Goal: Transaction & Acquisition: Obtain resource

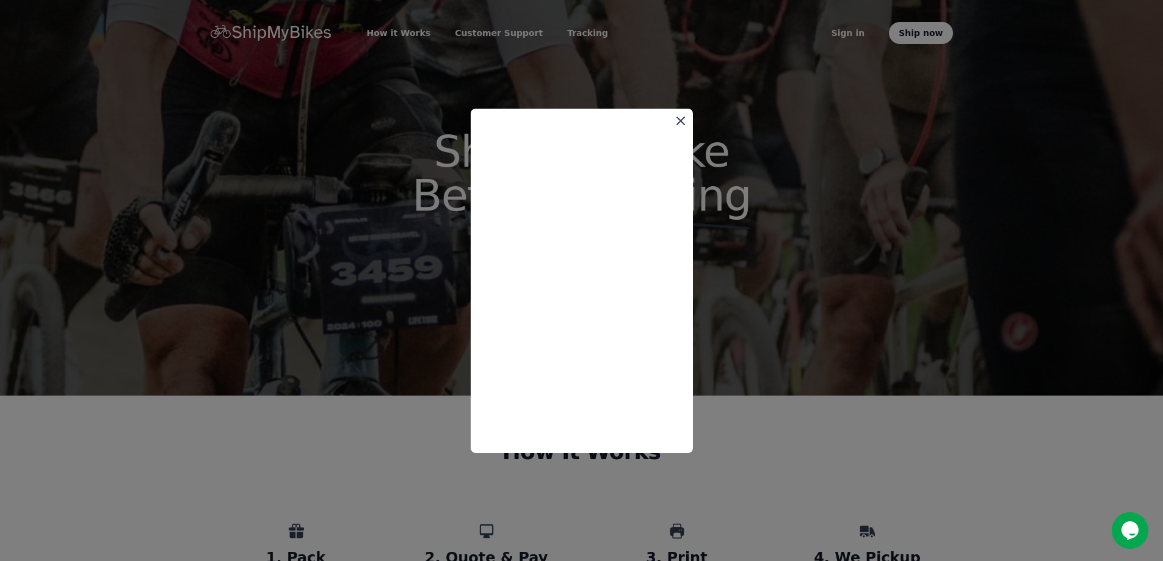
click at [682, 118] on icon at bounding box center [680, 120] width 7 height 7
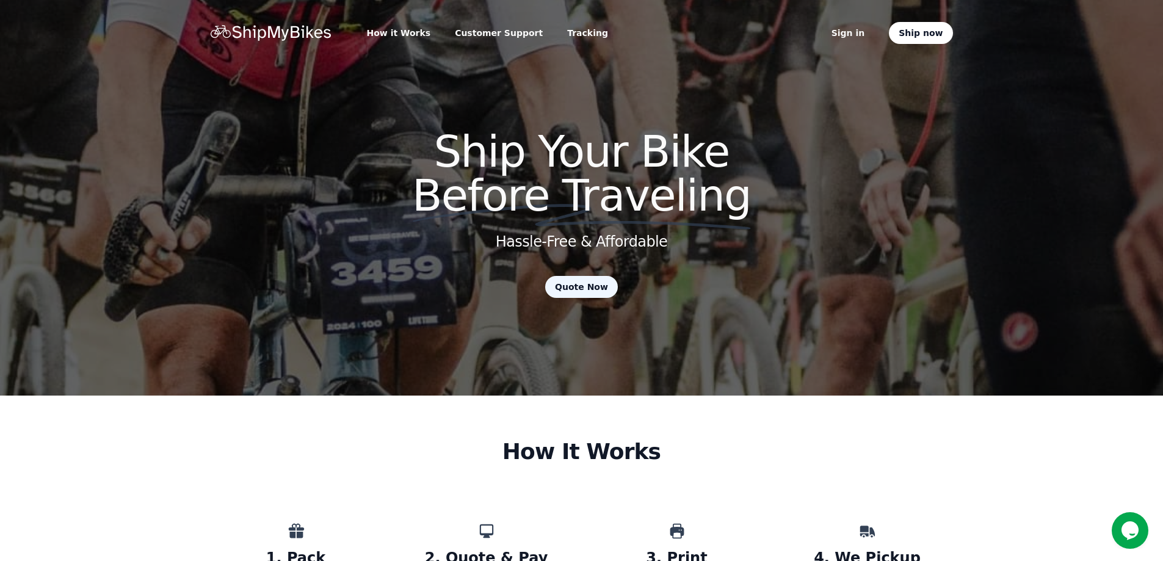
click at [575, 287] on link "Quote Now" at bounding box center [581, 287] width 73 height 22
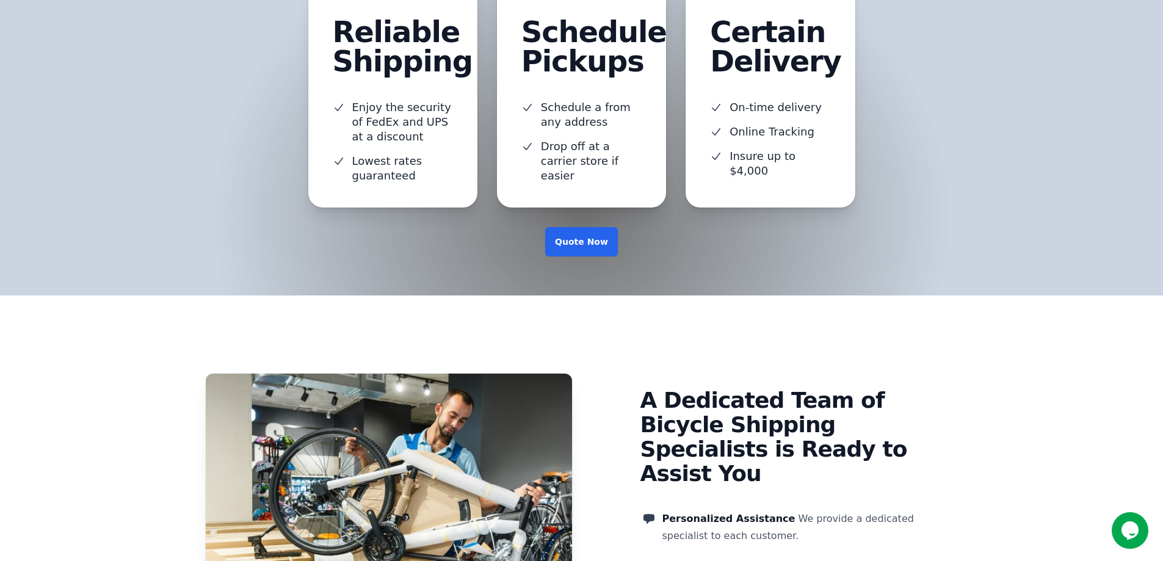
scroll to position [1221, 0]
